Goal: Information Seeking & Learning: Learn about a topic

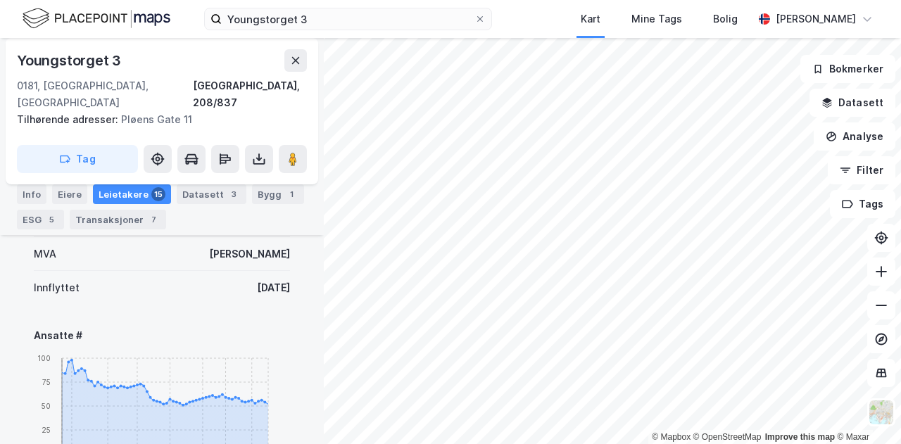
scroll to position [545, 0]
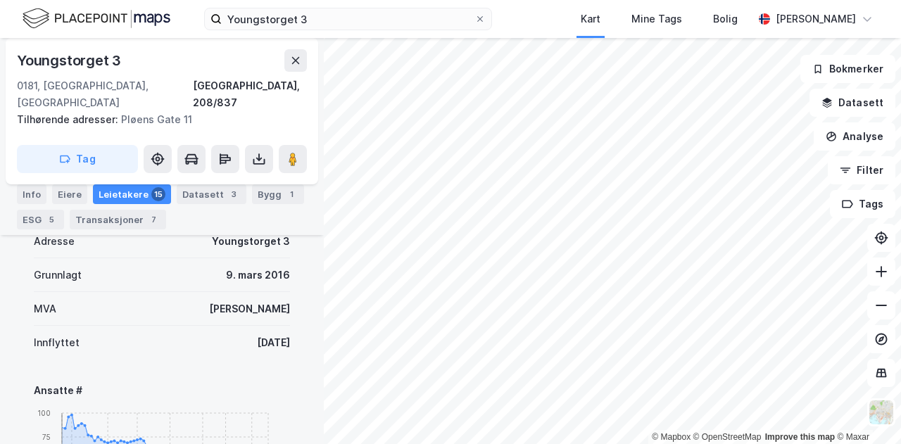
click at [98, 190] on div "Leietakere 15" at bounding box center [132, 194] width 78 height 20
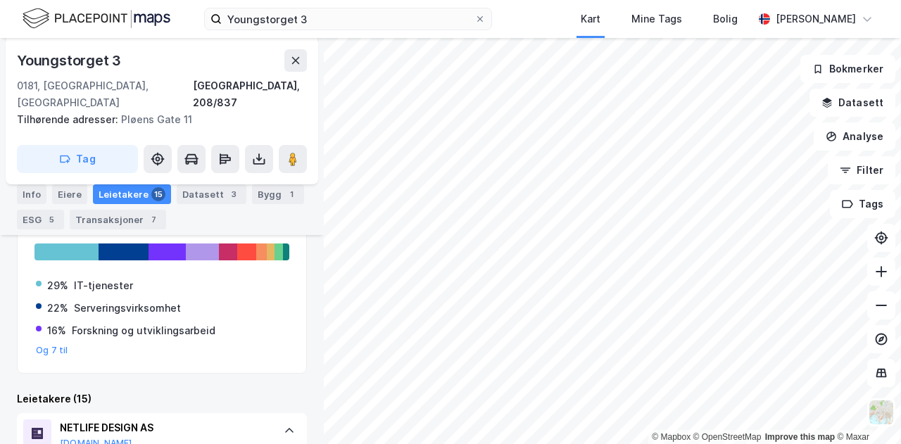
scroll to position [0, 0]
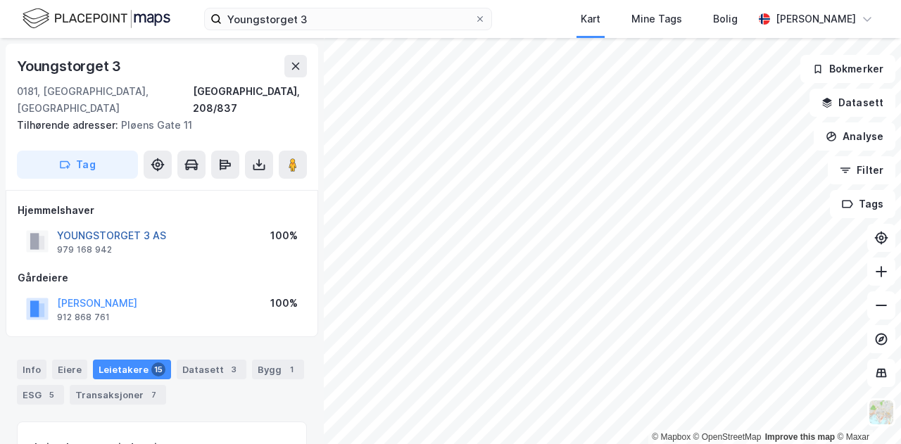
click at [0, 0] on button "YOUNGSTORGET 3 AS" at bounding box center [0, 0] width 0 height 0
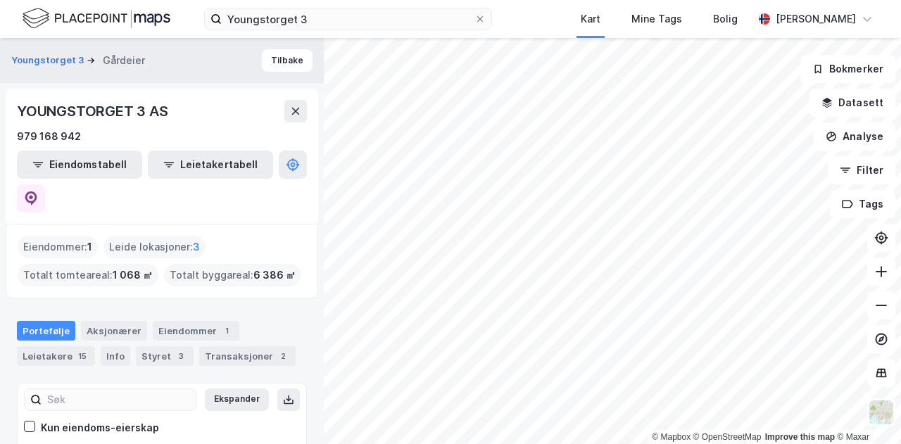
click at [108, 21] on img at bounding box center [97, 18] width 148 height 25
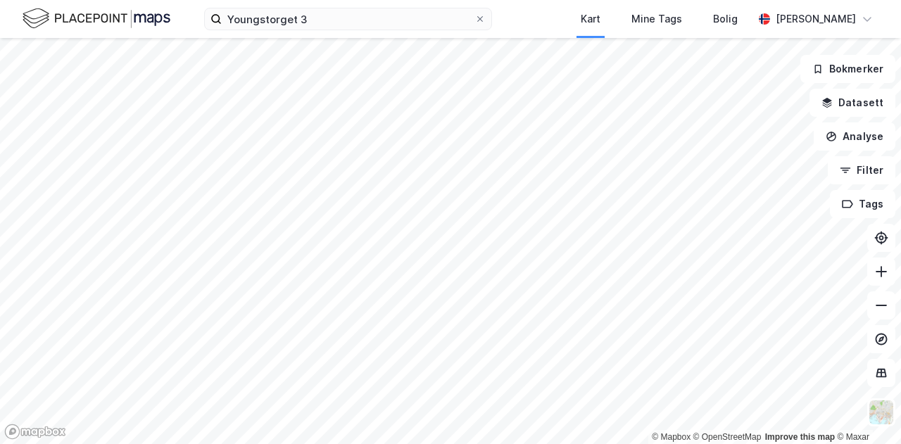
click at [156, 19] on img at bounding box center [97, 18] width 148 height 25
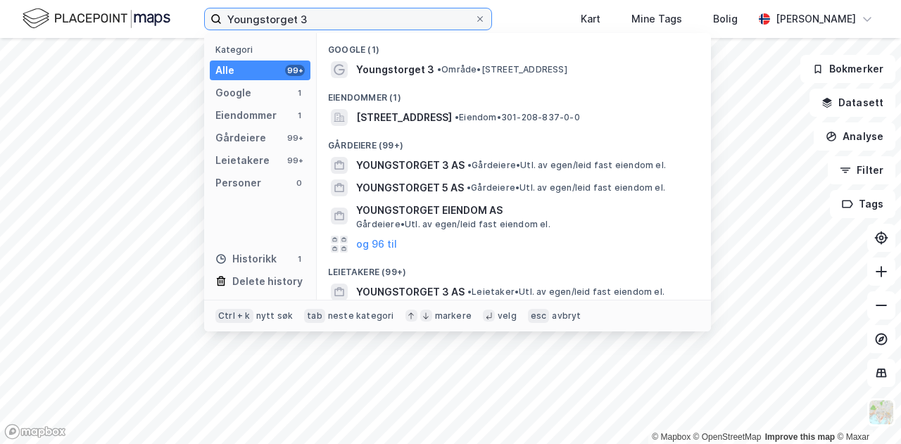
click at [426, 20] on input "Youngstorget 3" at bounding box center [348, 18] width 253 height 21
drag, startPoint x: 426, startPoint y: 20, endPoint x: 165, endPoint y: 18, distance: 261.0
click at [165, 18] on div "Youngstorget 3 Kategori Alle 99+ Google 1 Eiendommer 1 Gårdeiere 99+ Leietakere…" at bounding box center [450, 19] width 901 height 38
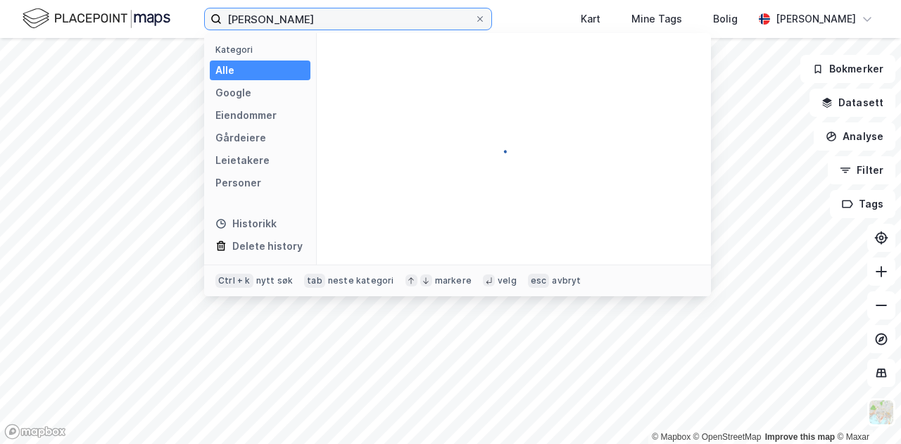
type input "[PERSON_NAME]"
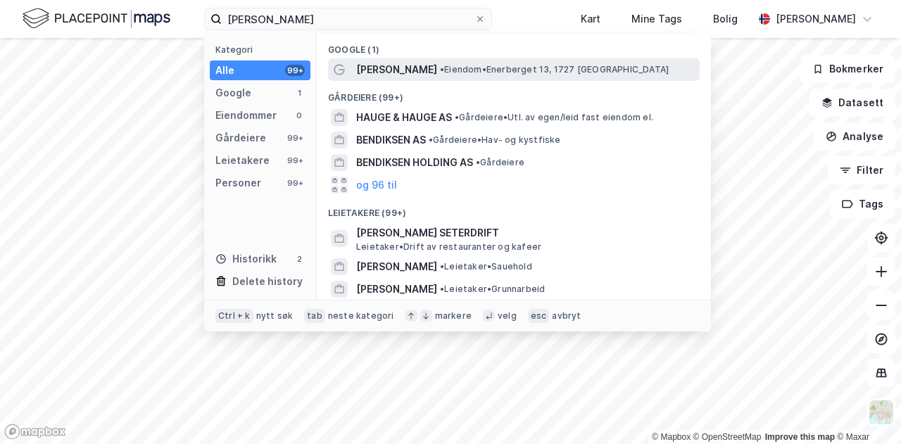
click at [437, 77] on span "[PERSON_NAME]" at bounding box center [396, 69] width 81 height 17
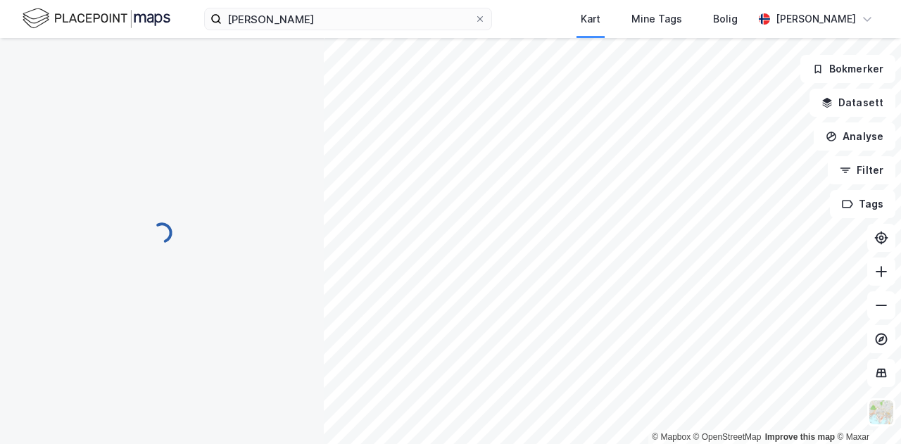
scroll to position [1, 0]
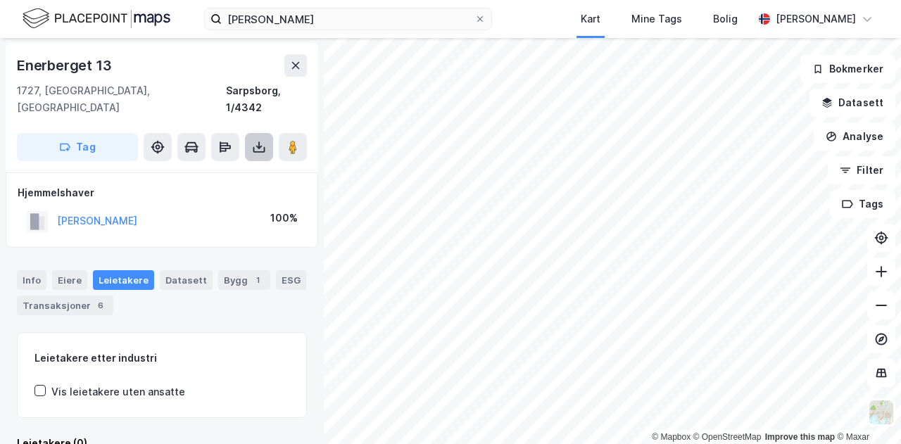
click at [262, 140] on icon at bounding box center [259, 147] width 14 height 14
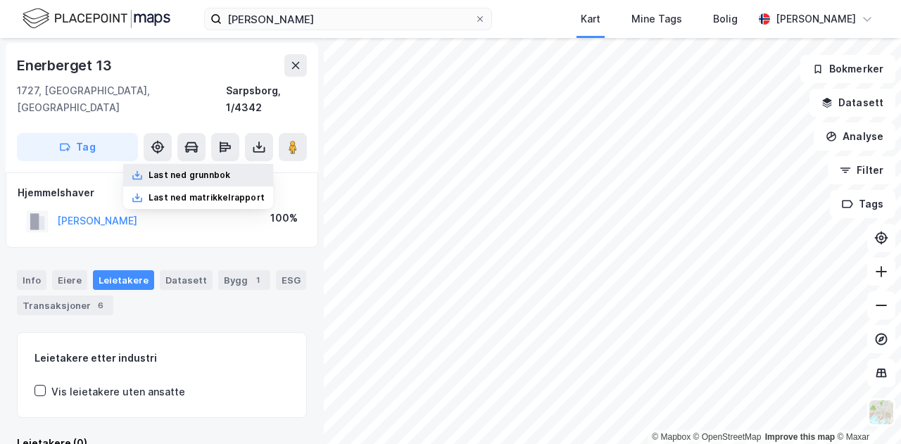
click at [209, 170] on div "Last ned grunnbok" at bounding box center [189, 175] width 82 height 11
click at [80, 65] on div "Enerberget 13" at bounding box center [65, 65] width 97 height 23
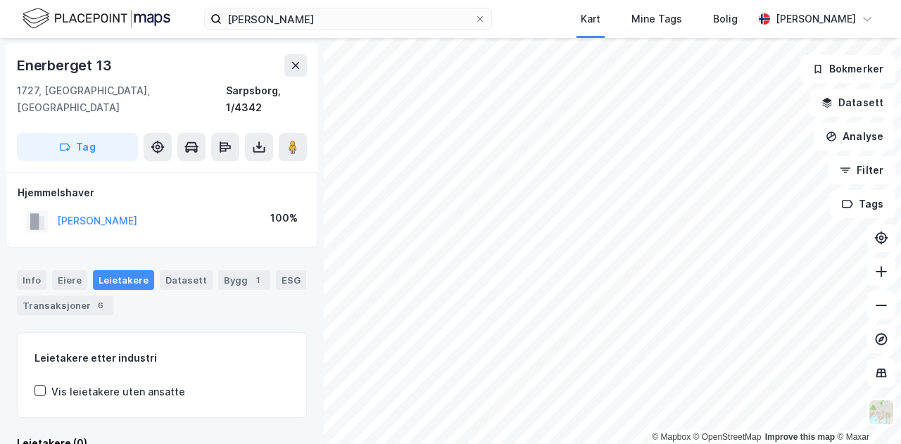
click at [113, 61] on div "Enerberget 13" at bounding box center [65, 65] width 97 height 23
click at [397, 18] on input "[PERSON_NAME]" at bounding box center [348, 18] width 253 height 21
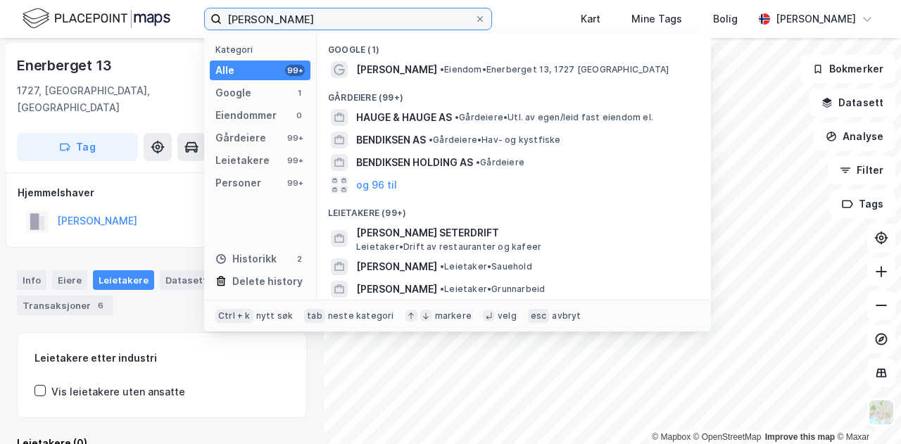
click at [365, 19] on input "[PERSON_NAME]" at bounding box center [348, 18] width 253 height 21
click at [485, 16] on span at bounding box center [479, 18] width 11 height 11
click at [474, 16] on input "[PERSON_NAME]" at bounding box center [348, 18] width 253 height 21
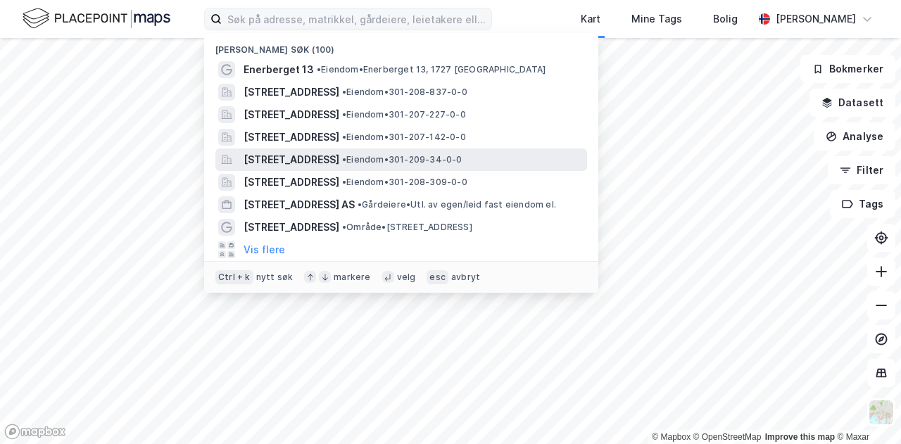
click at [295, 155] on span "[STREET_ADDRESS]" at bounding box center [291, 159] width 96 height 17
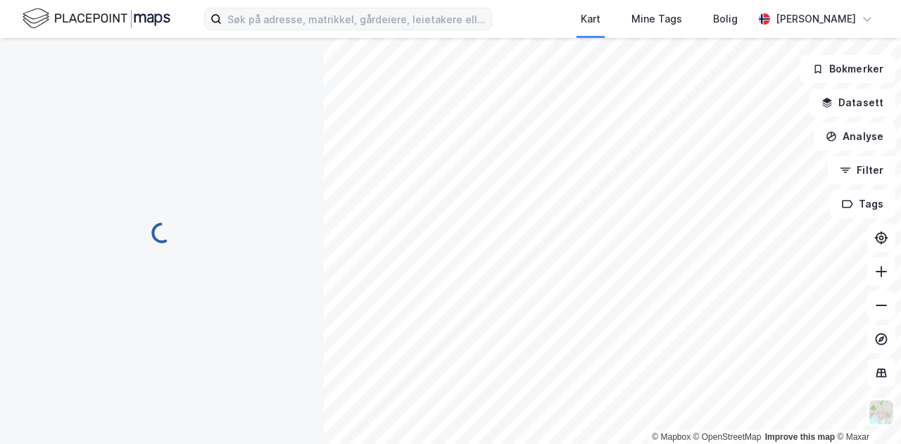
scroll to position [1, 0]
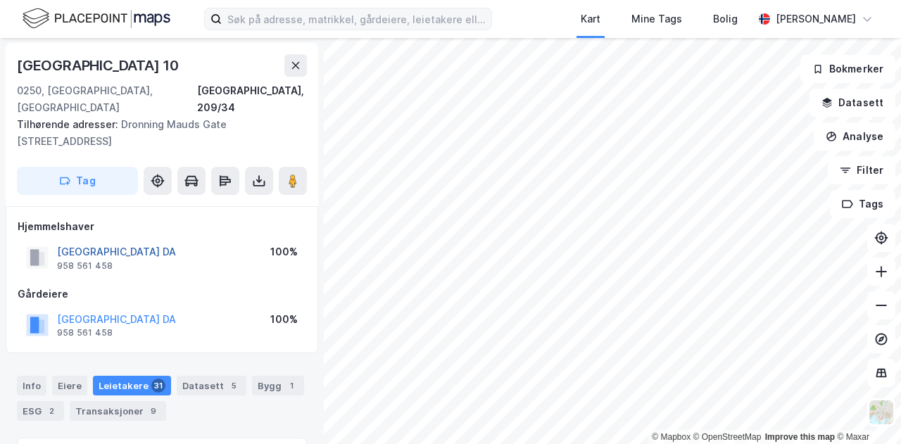
click at [0, 0] on button "[GEOGRAPHIC_DATA] DA" at bounding box center [0, 0] width 0 height 0
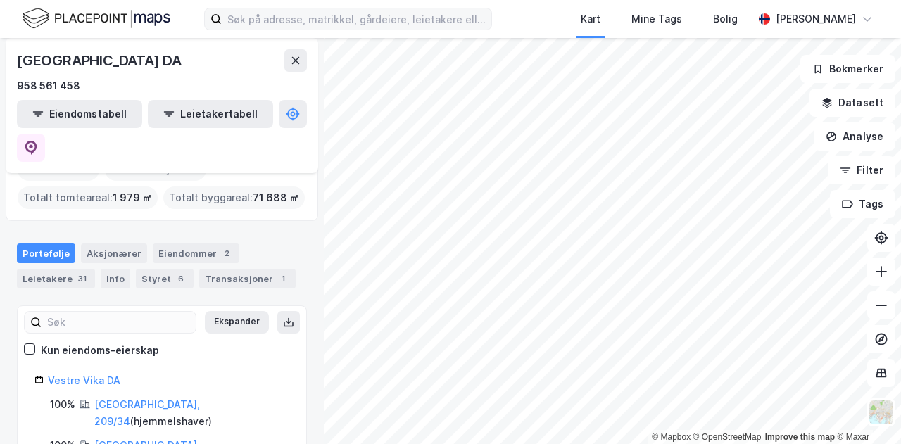
scroll to position [117, 0]
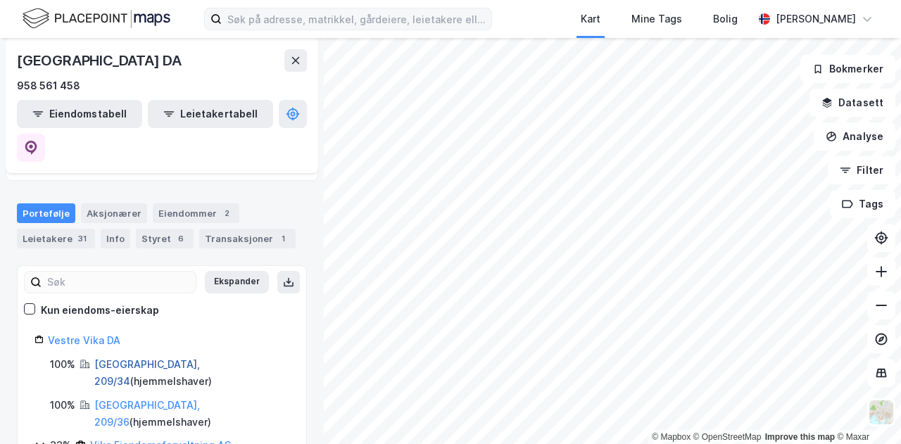
click at [129, 358] on link "[GEOGRAPHIC_DATA], 209/34" at bounding box center [147, 372] width 106 height 29
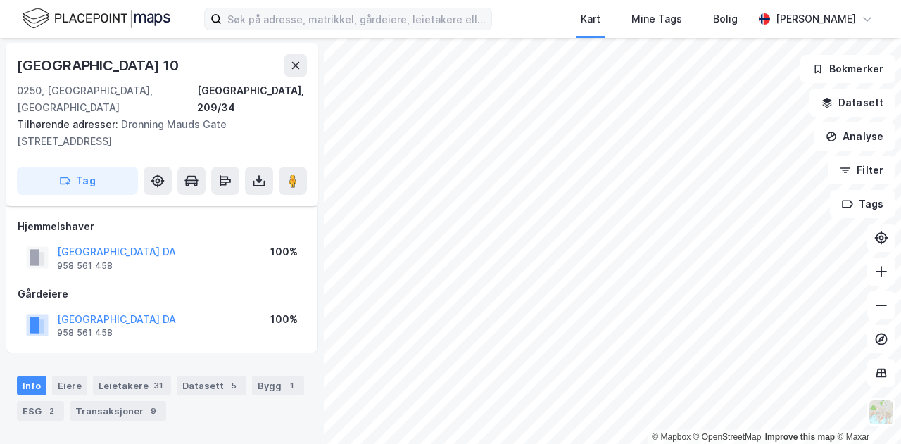
scroll to position [141, 0]
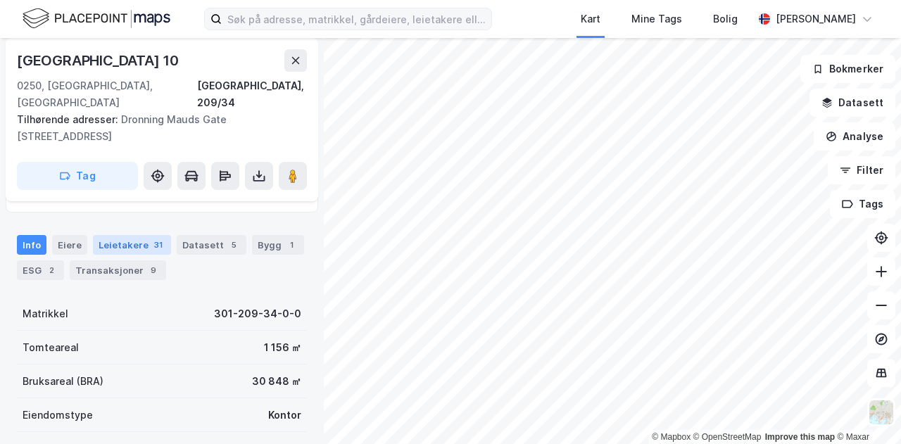
click at [138, 235] on div "Leietakere 31" at bounding box center [132, 245] width 78 height 20
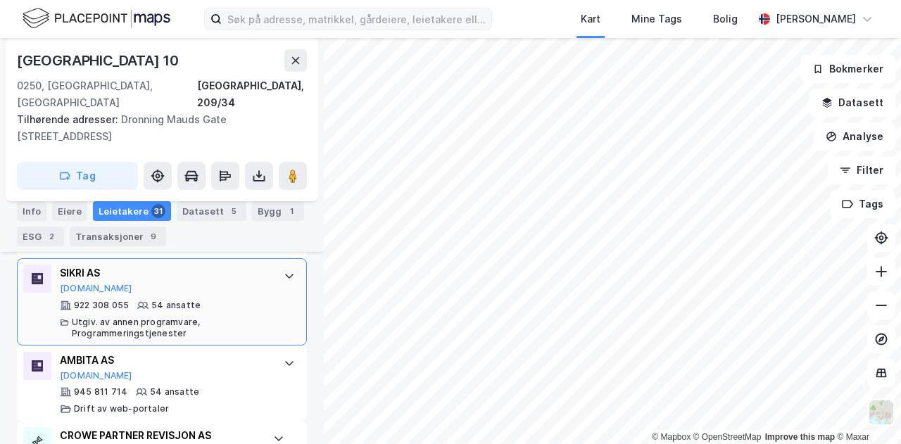
scroll to position [587, 0]
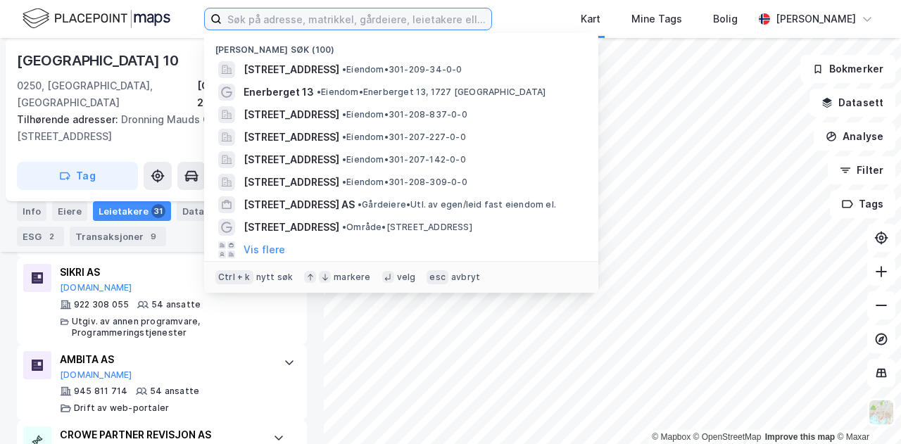
click at [428, 15] on input at bounding box center [356, 18] width 269 height 21
paste input "FH SERVICES AS"
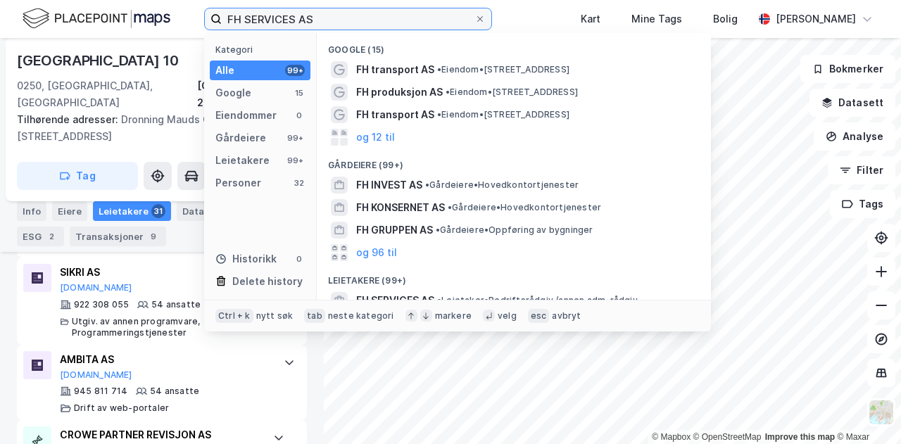
type input "FH SERVICES AS"
click at [450, 189] on span "• Gårdeiere • Hovedkontortjenester" at bounding box center [501, 184] width 153 height 11
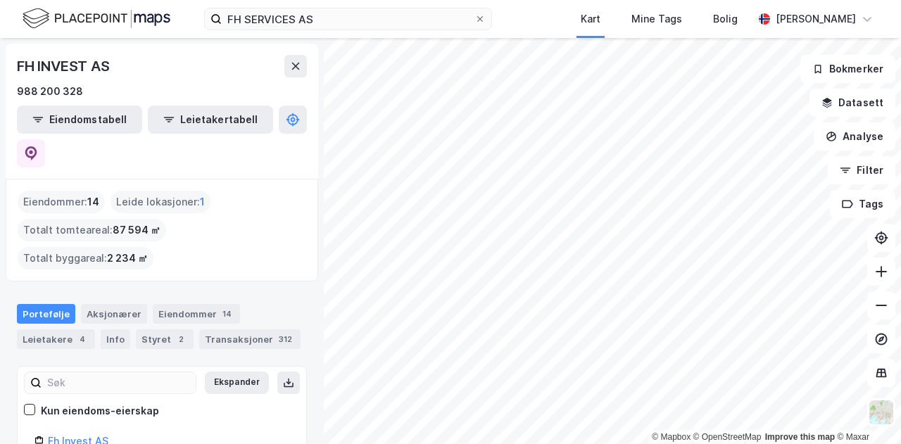
click at [184, 25] on div "FH SERVICES AS Kart Mine Tags Bolig [PERSON_NAME]" at bounding box center [450, 19] width 901 height 38
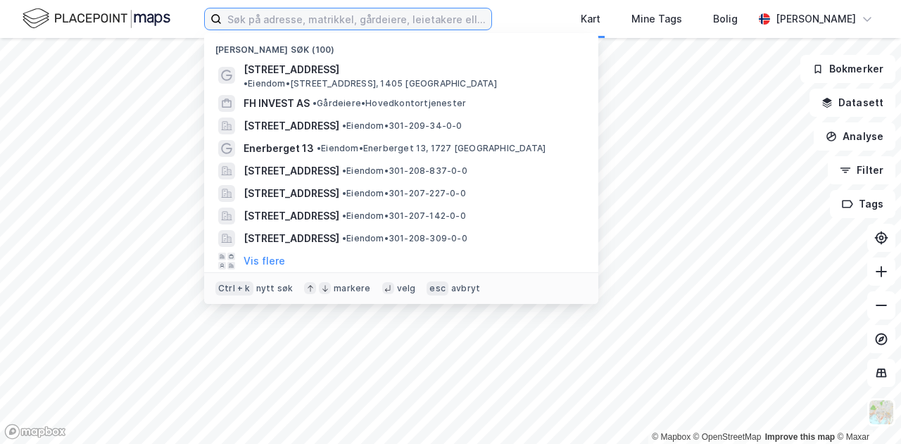
click at [391, 22] on input at bounding box center [356, 18] width 269 height 21
paste input "Nedre [STREET_ADDRESS]"
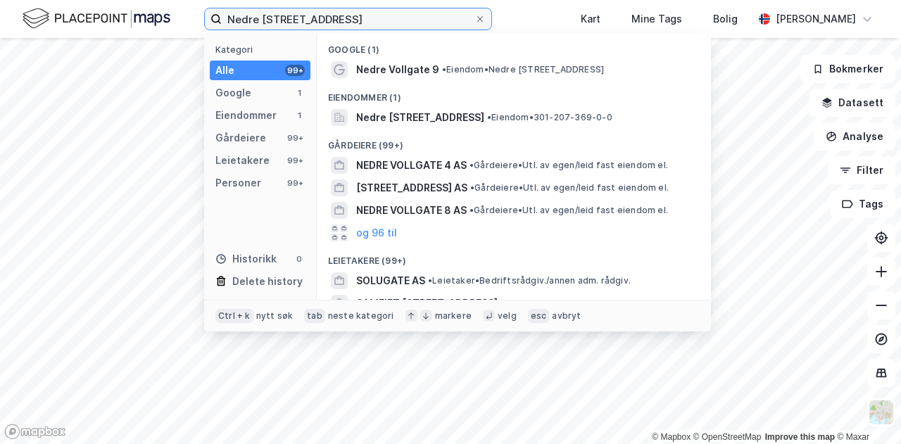
type input "Nedre [STREET_ADDRESS]"
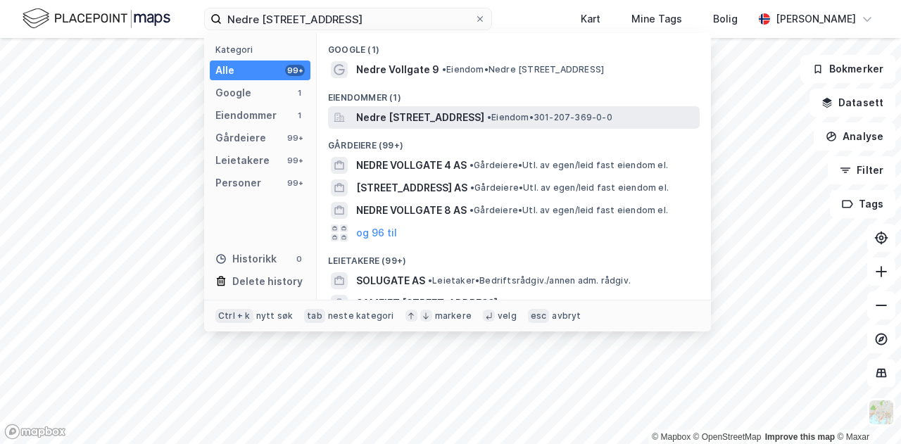
click at [412, 122] on span "Nedre [STREET_ADDRESS]" at bounding box center [420, 117] width 128 height 17
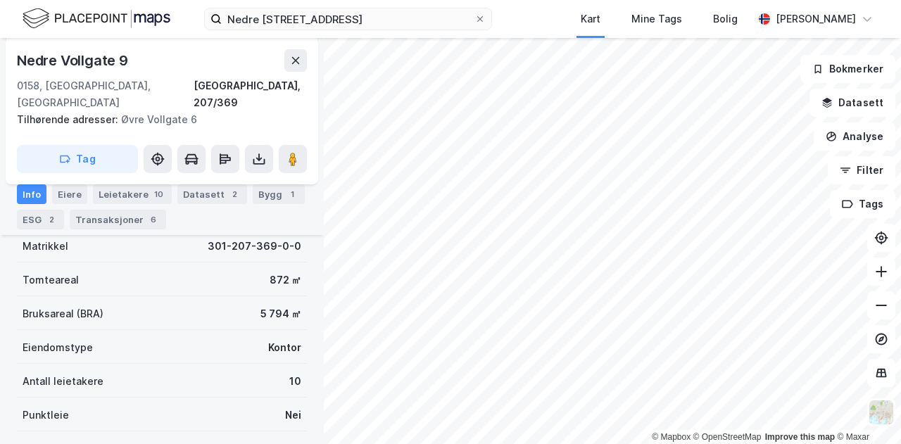
scroll to position [193, 0]
click at [135, 191] on div "Leietakere 10" at bounding box center [132, 194] width 79 height 20
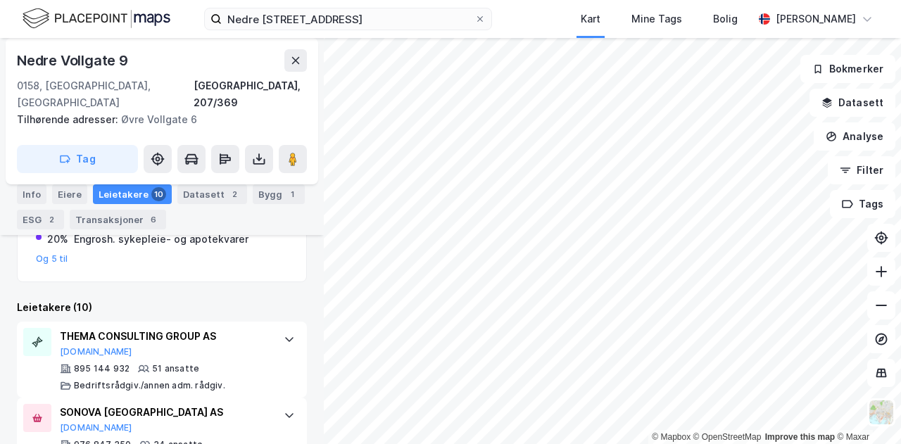
scroll to position [385, 0]
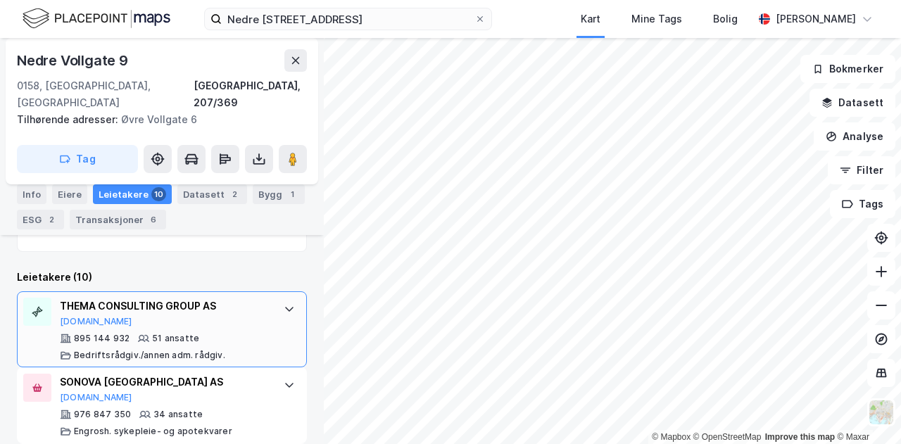
click at [278, 298] on div at bounding box center [289, 309] width 23 height 23
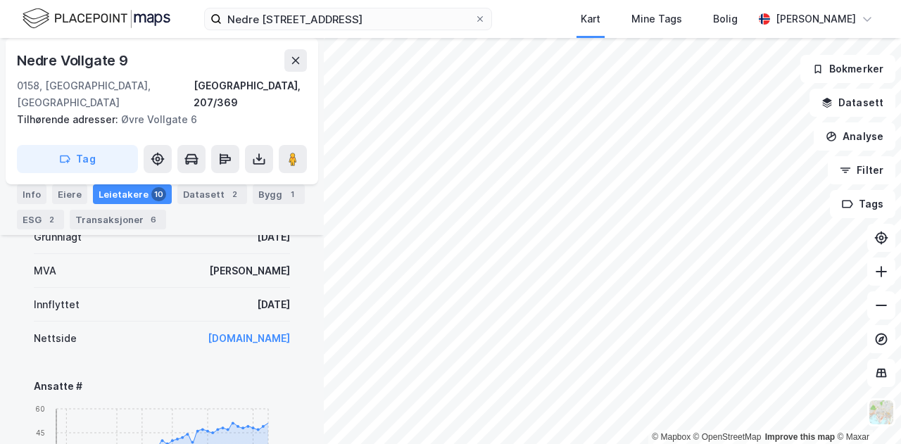
scroll to position [573, 0]
